Goal: Transaction & Acquisition: Purchase product/service

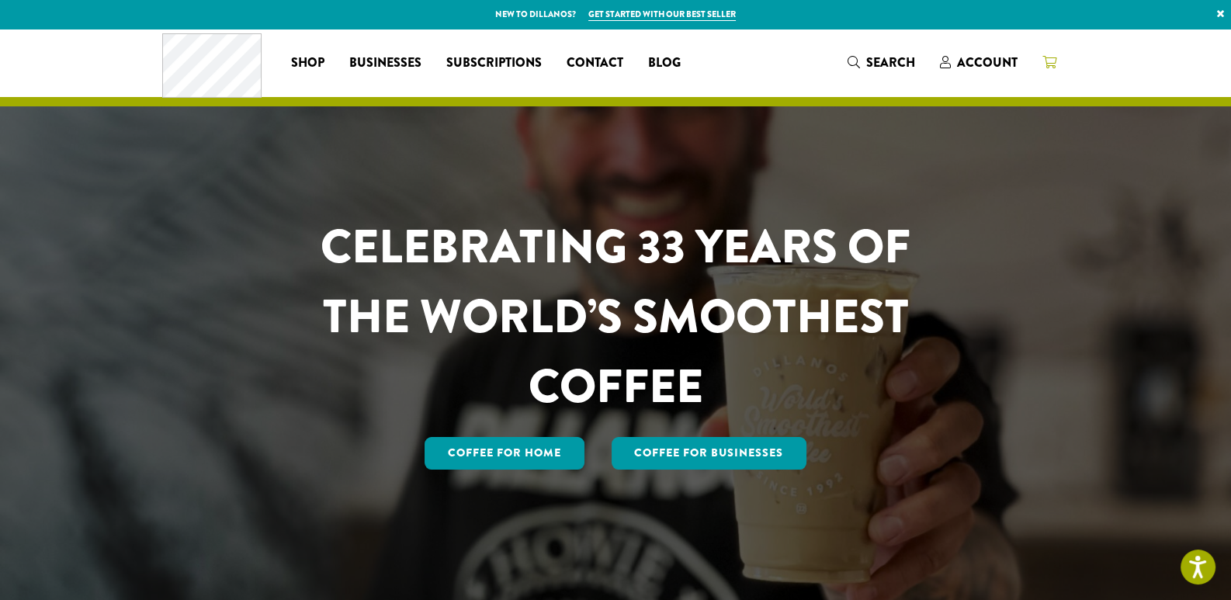
click at [1051, 57] on icon at bounding box center [1049, 62] width 14 height 12
